Goal: Find specific fact: Find specific fact

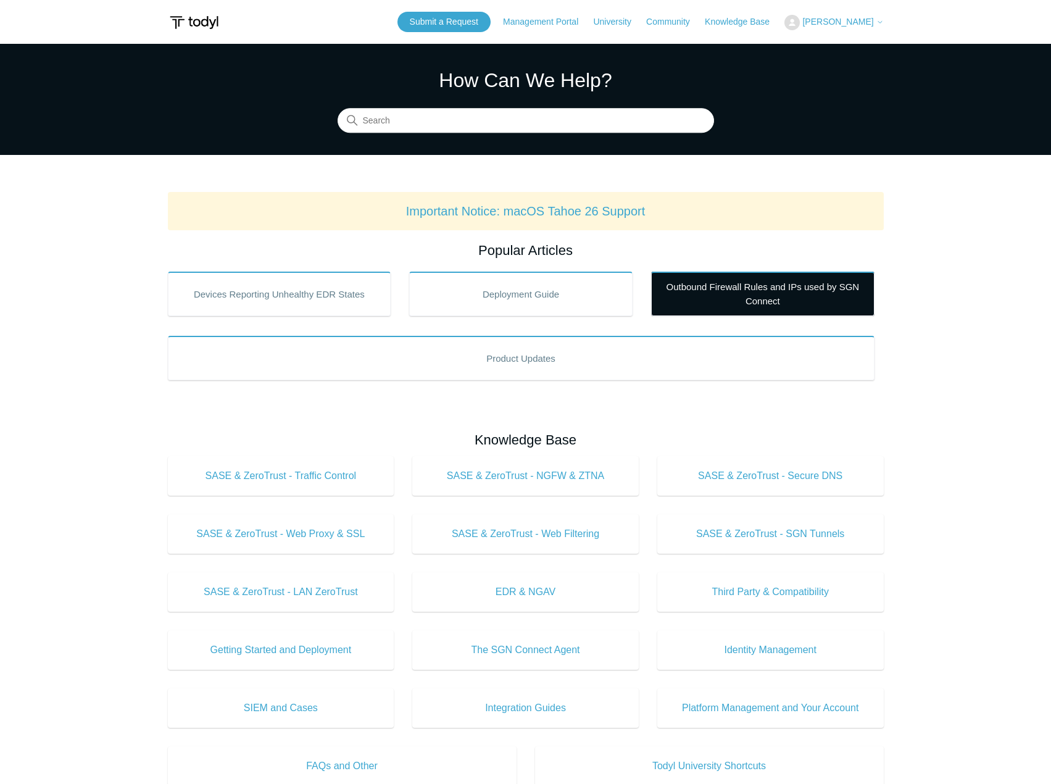
click at [799, 295] on link "Outbound Firewall Rules and IPs used by SGN Connect" at bounding box center [762, 294] width 223 height 44
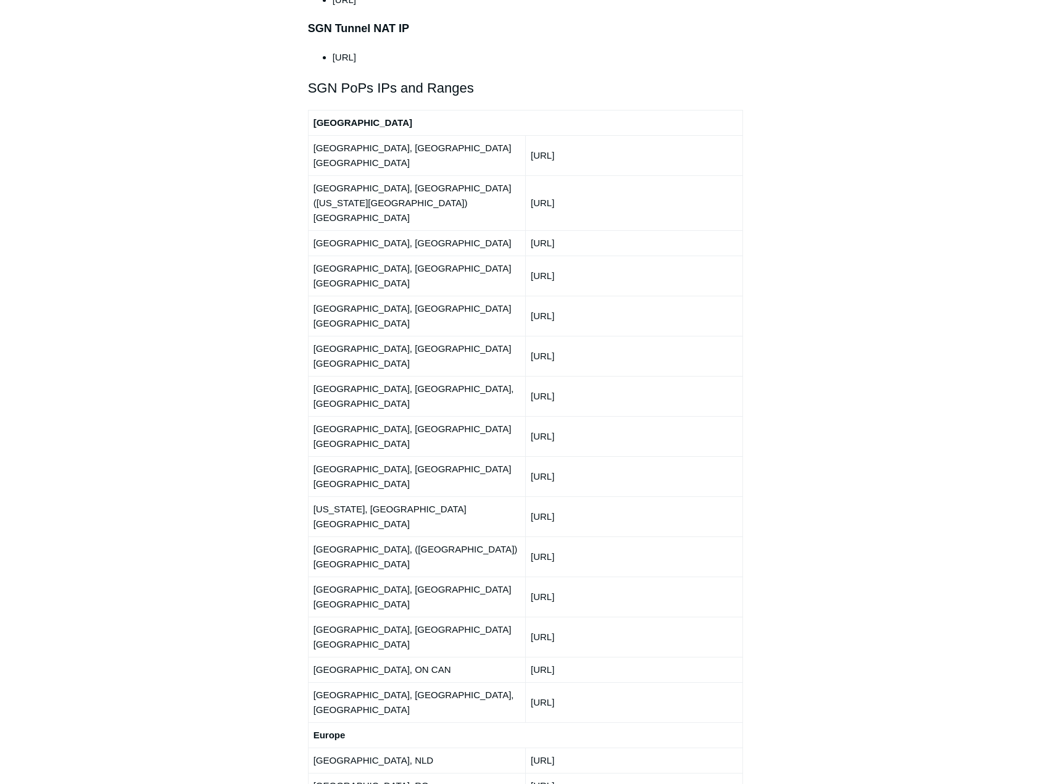
scroll to position [1373, 0]
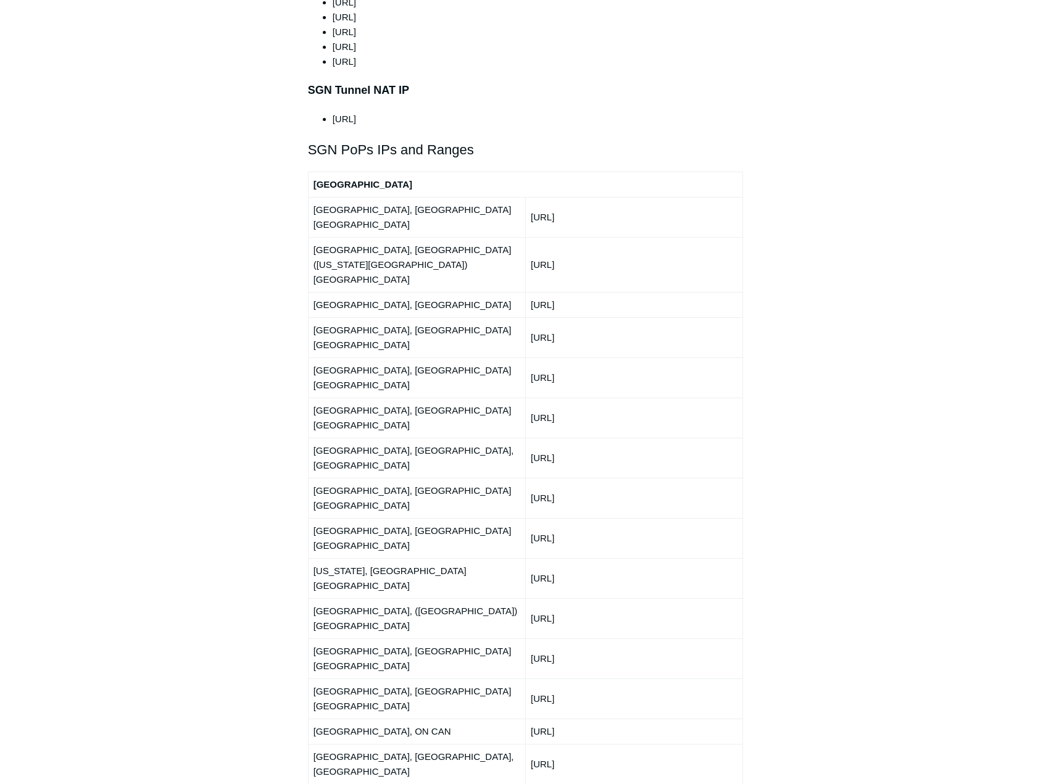
drag, startPoint x: 615, startPoint y: 533, endPoint x: 418, endPoint y: 441, distance: 217.6
click at [417, 443] on tbody "[GEOGRAPHIC_DATA] [GEOGRAPHIC_DATA], [GEOGRAPHIC_DATA] [GEOGRAPHIC_DATA] [URL] …" at bounding box center [525, 794] width 435 height 1245
click at [523, 478] on td "[GEOGRAPHIC_DATA], [GEOGRAPHIC_DATA] [GEOGRAPHIC_DATA]" at bounding box center [416, 498] width 217 height 40
drag, startPoint x: 615, startPoint y: 410, endPoint x: 312, endPoint y: 183, distance: 378.6
click at [312, 183] on tbody "[GEOGRAPHIC_DATA] [GEOGRAPHIC_DATA], [GEOGRAPHIC_DATA] [GEOGRAPHIC_DATA] [URL] …" at bounding box center [525, 794] width 435 height 1245
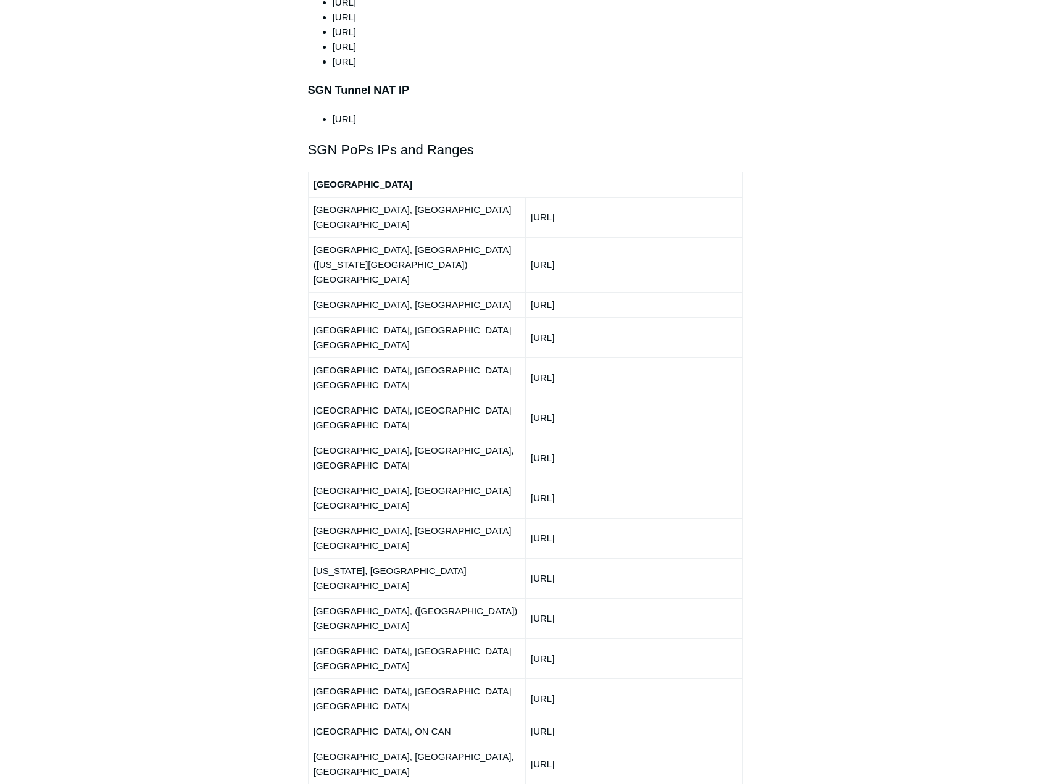
copy tbody "[GEOGRAPHIC_DATA], [GEOGRAPHIC_DATA] [GEOGRAPHIC_DATA] [URL] [GEOGRAPHIC_DATA],…"
